Goal: Task Accomplishment & Management: Manage account settings

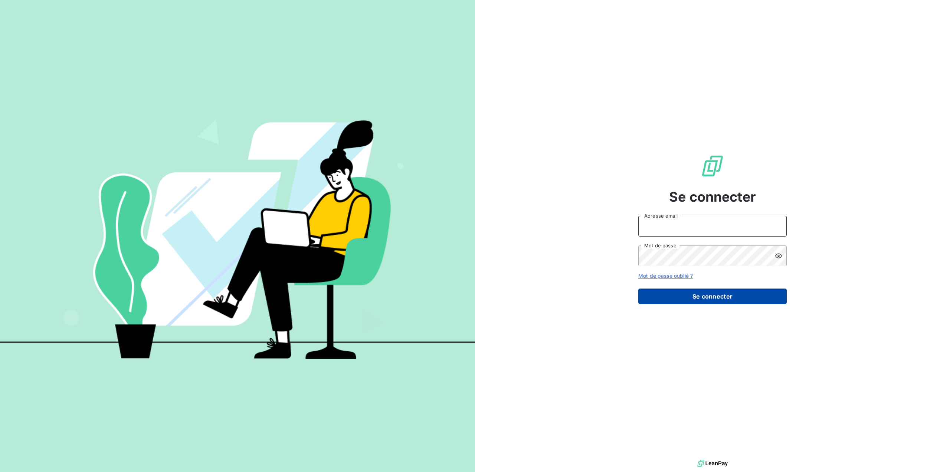
type input "[EMAIL_ADDRESS][DOMAIN_NAME]"
click at [706, 299] on button "Se connecter" at bounding box center [712, 296] width 148 height 16
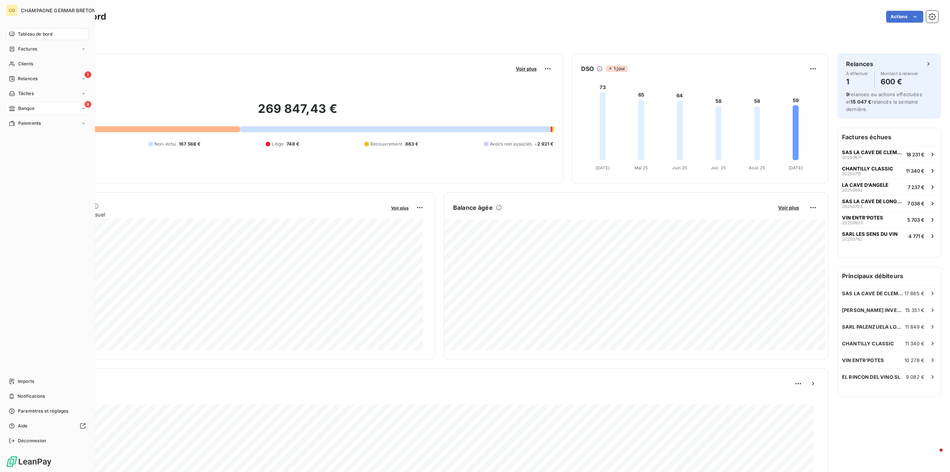
click at [13, 106] on icon at bounding box center [11, 108] width 5 height 5
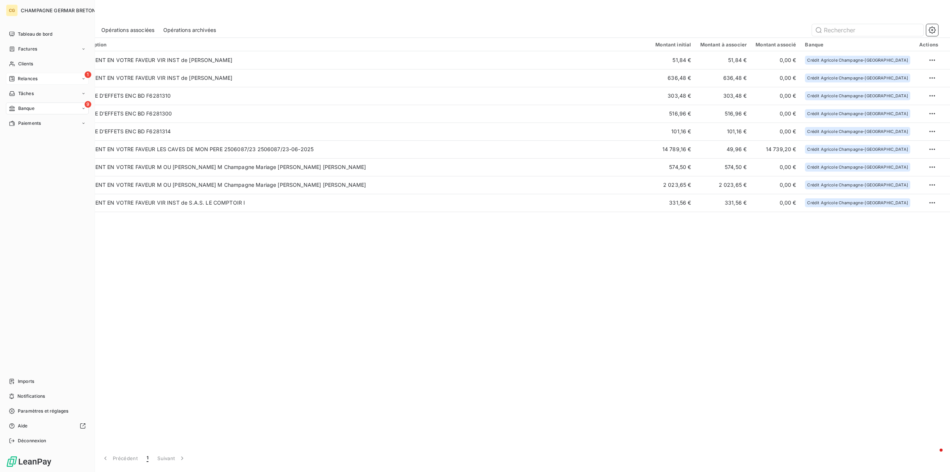
click at [20, 76] on span "Relances" at bounding box center [28, 78] width 20 height 7
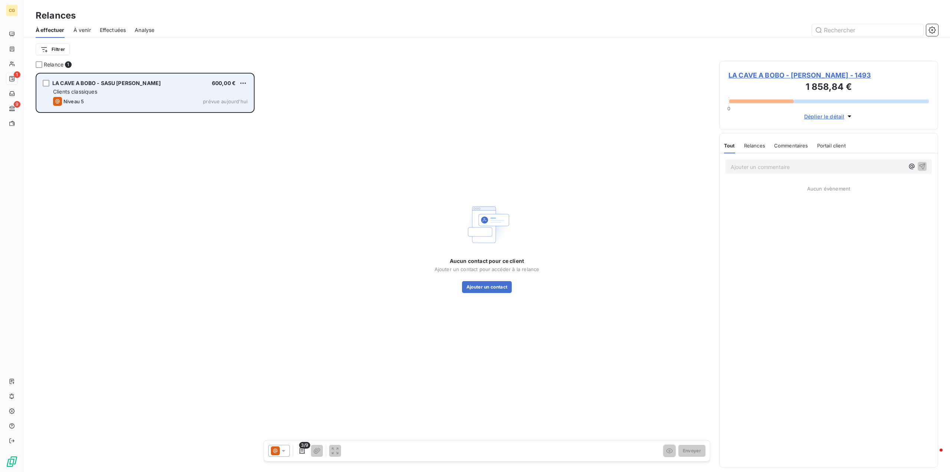
scroll to position [393, 213]
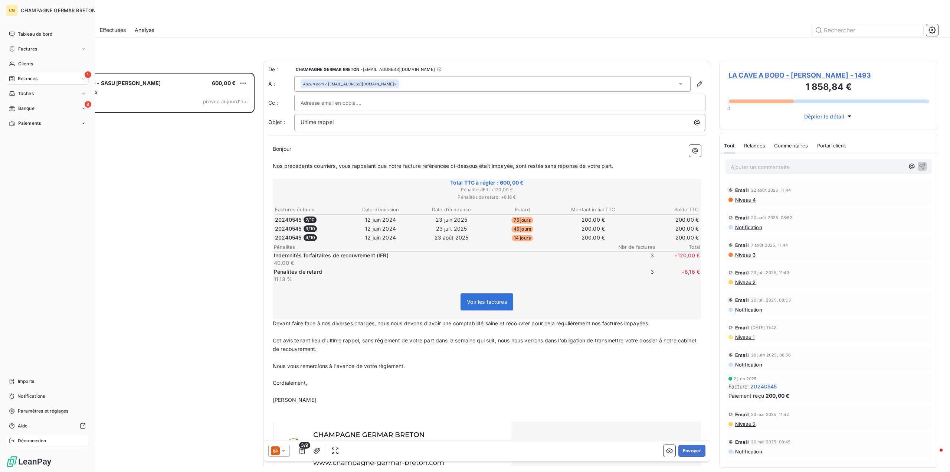
drag, startPoint x: 19, startPoint y: 443, endPoint x: 113, endPoint y: 299, distance: 172.3
click at [20, 443] on span "Déconnexion" at bounding box center [32, 440] width 29 height 7
